Goal: Information Seeking & Learning: Learn about a topic

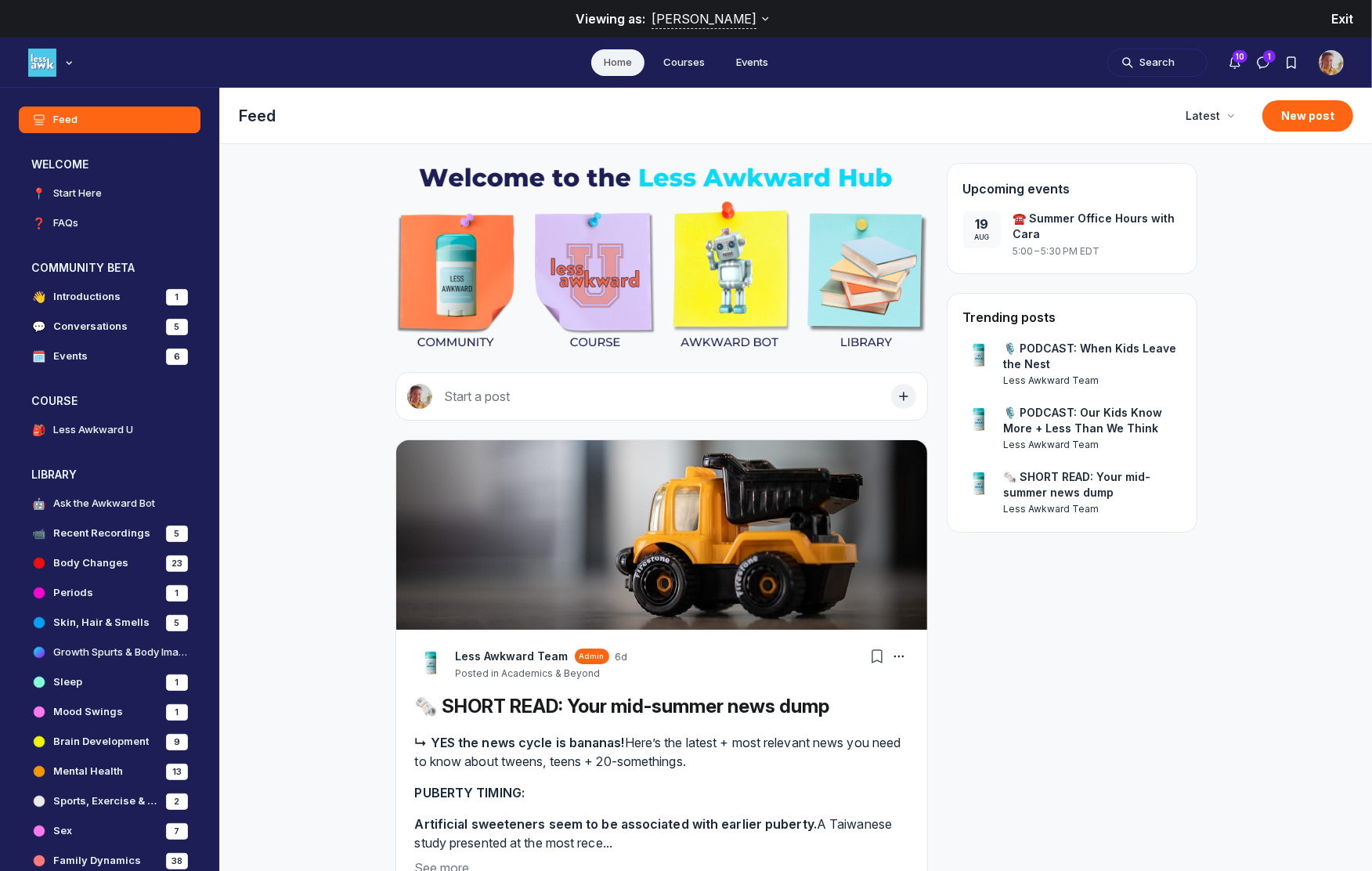
scroll to position [5509, 3000]
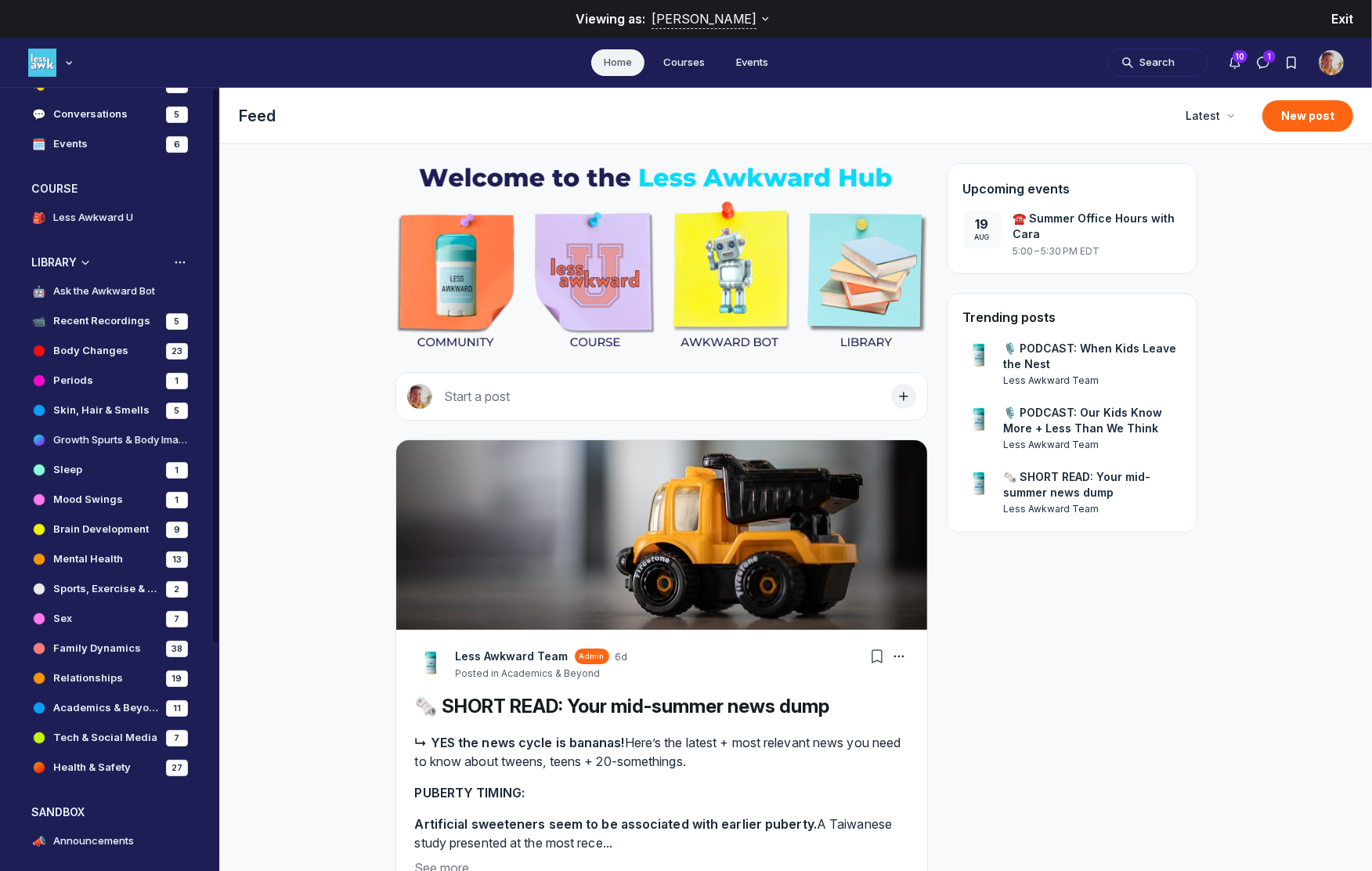
scroll to position [219, 0]
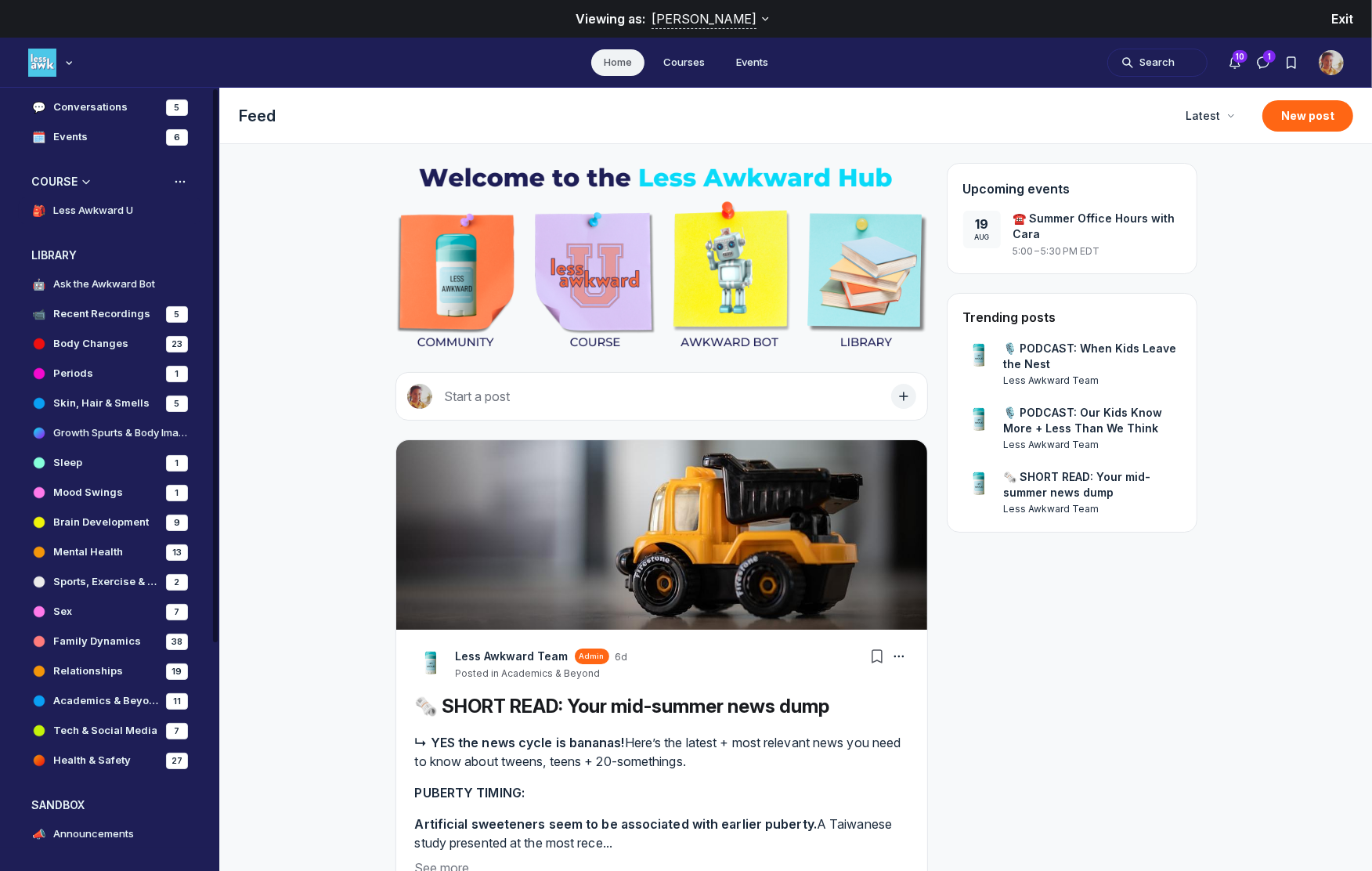
click at [77, 210] on h4 "Less Awkward U" at bounding box center [93, 210] width 80 height 16
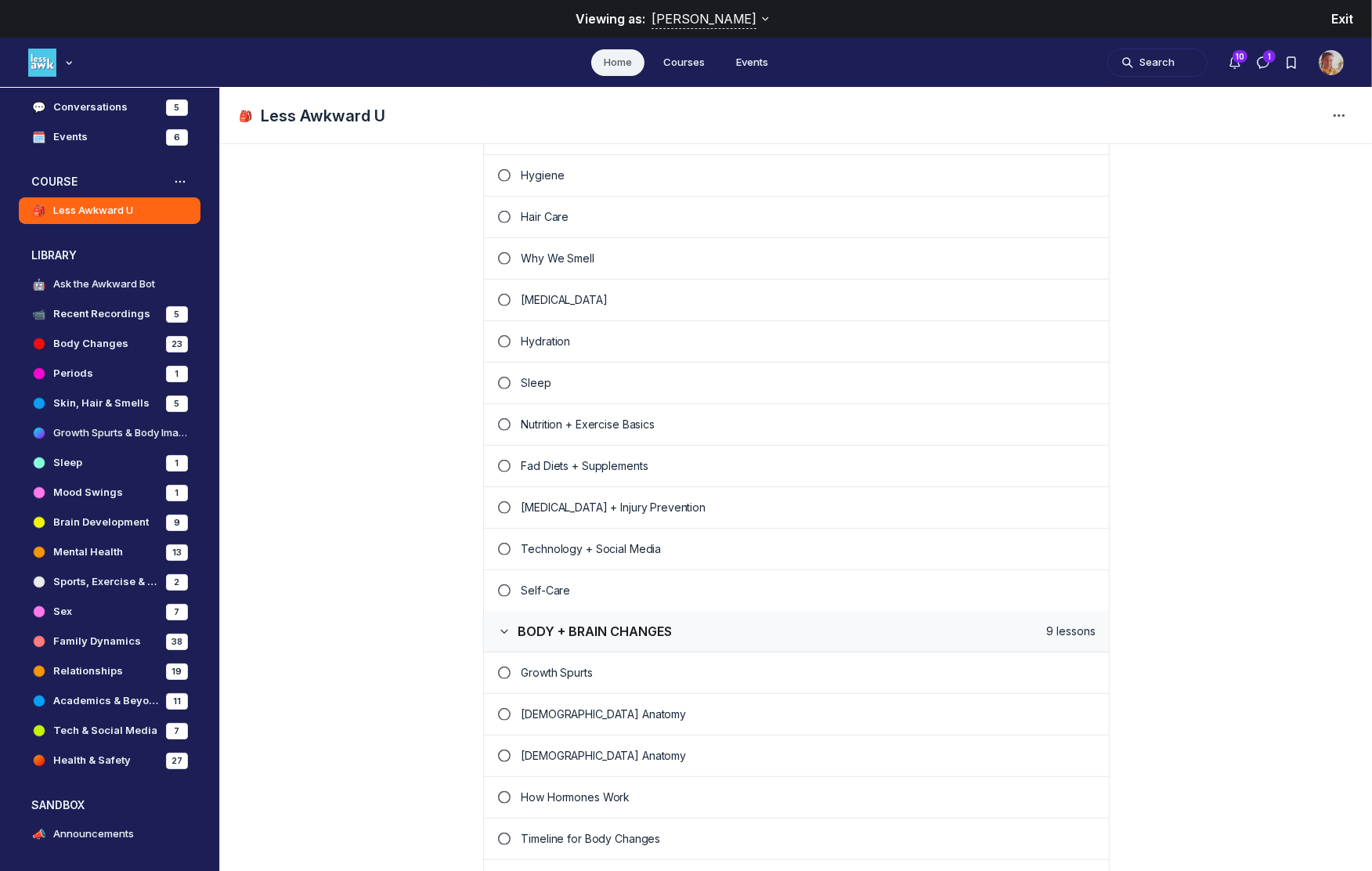
scroll to position [698, 0]
click at [620, 500] on p "Concussion + Injury Prevention" at bounding box center [809, 506] width 575 height 16
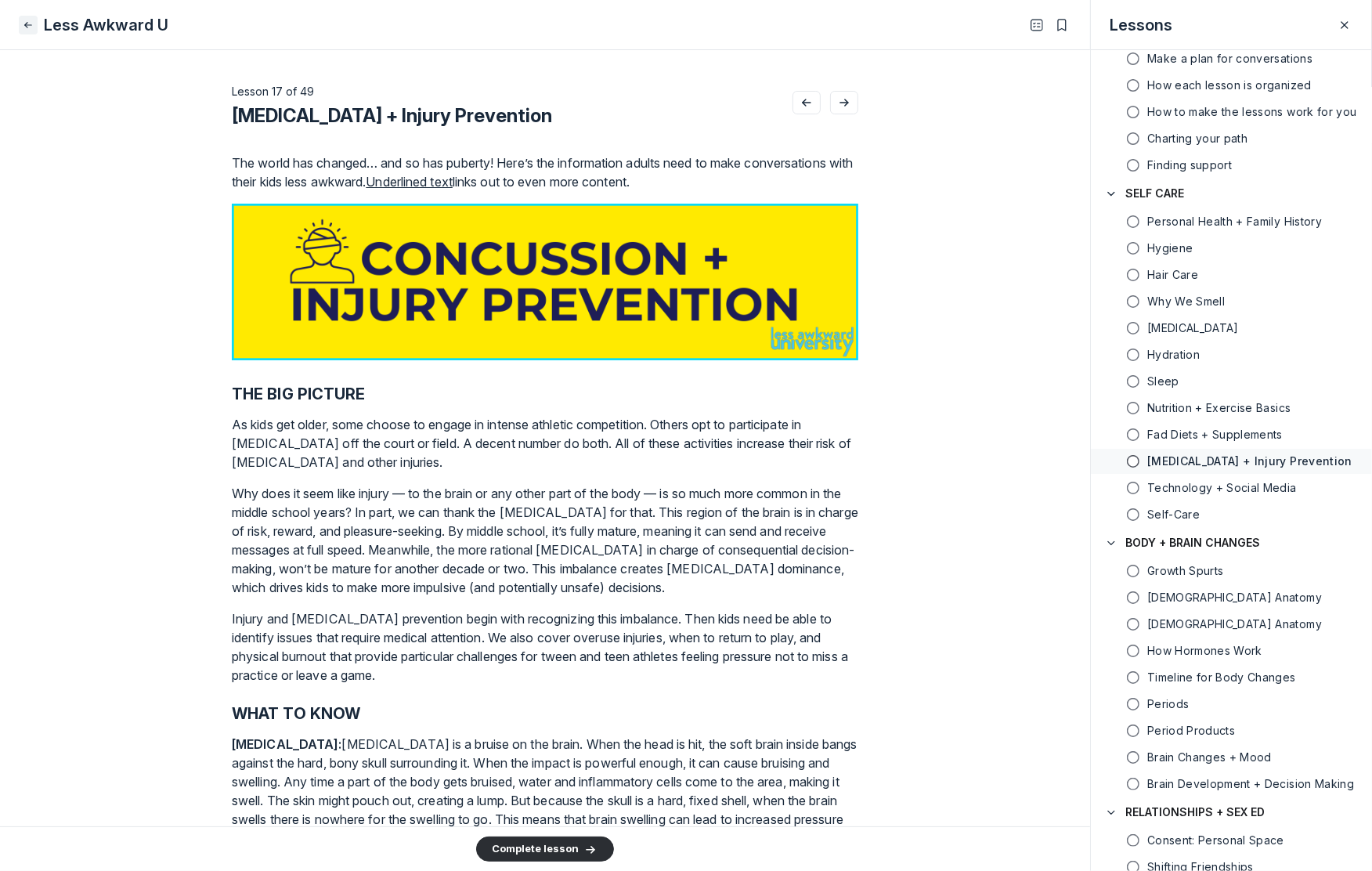
click at [31, 22] on icon "Close" at bounding box center [28, 25] width 12 height 16
